Goal: Task Accomplishment & Management: Manage account settings

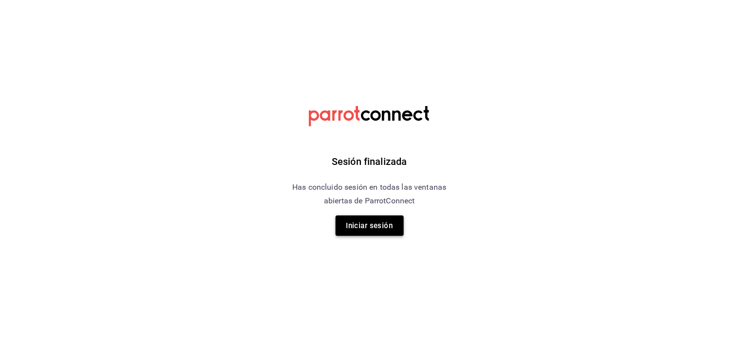
click at [357, 216] on button "Iniciar sesión" at bounding box center [370, 226] width 68 height 20
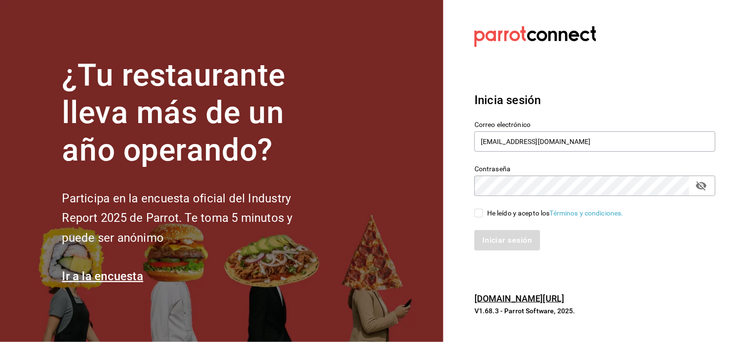
click at [479, 215] on input "He leído y acepto los Términos y condiciones." at bounding box center [478, 213] width 9 height 9
checkbox input "true"
click at [490, 240] on button "Iniciar sesión" at bounding box center [507, 240] width 66 height 20
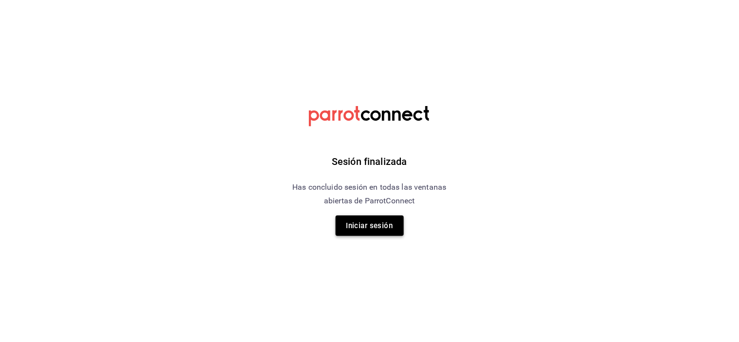
click at [382, 227] on button "Iniciar sesión" at bounding box center [370, 226] width 68 height 20
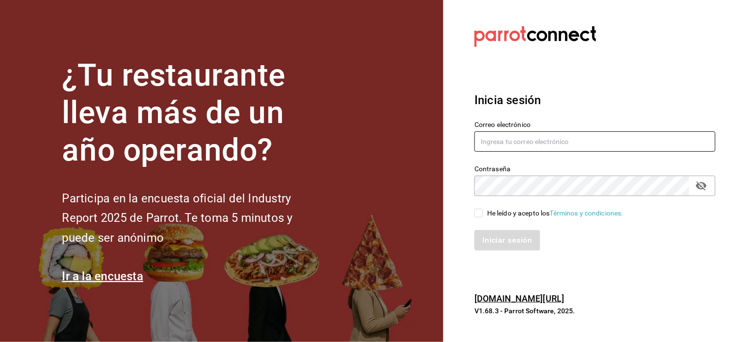
type input "[EMAIL_ADDRESS][DOMAIN_NAME]"
click at [476, 206] on div "He leído y acepto los Términos y condiciones." at bounding box center [589, 207] width 253 height 22
click at [476, 213] on input "He leído y acepto los Términos y condiciones." at bounding box center [478, 213] width 9 height 9
checkbox input "true"
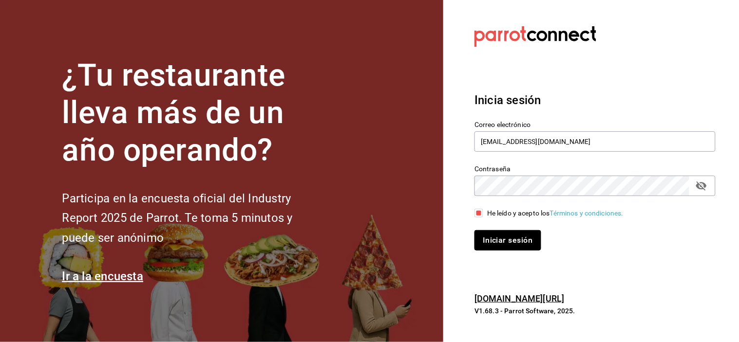
click at [485, 234] on button "Iniciar sesión" at bounding box center [507, 240] width 66 height 20
